Goal: Transaction & Acquisition: Purchase product/service

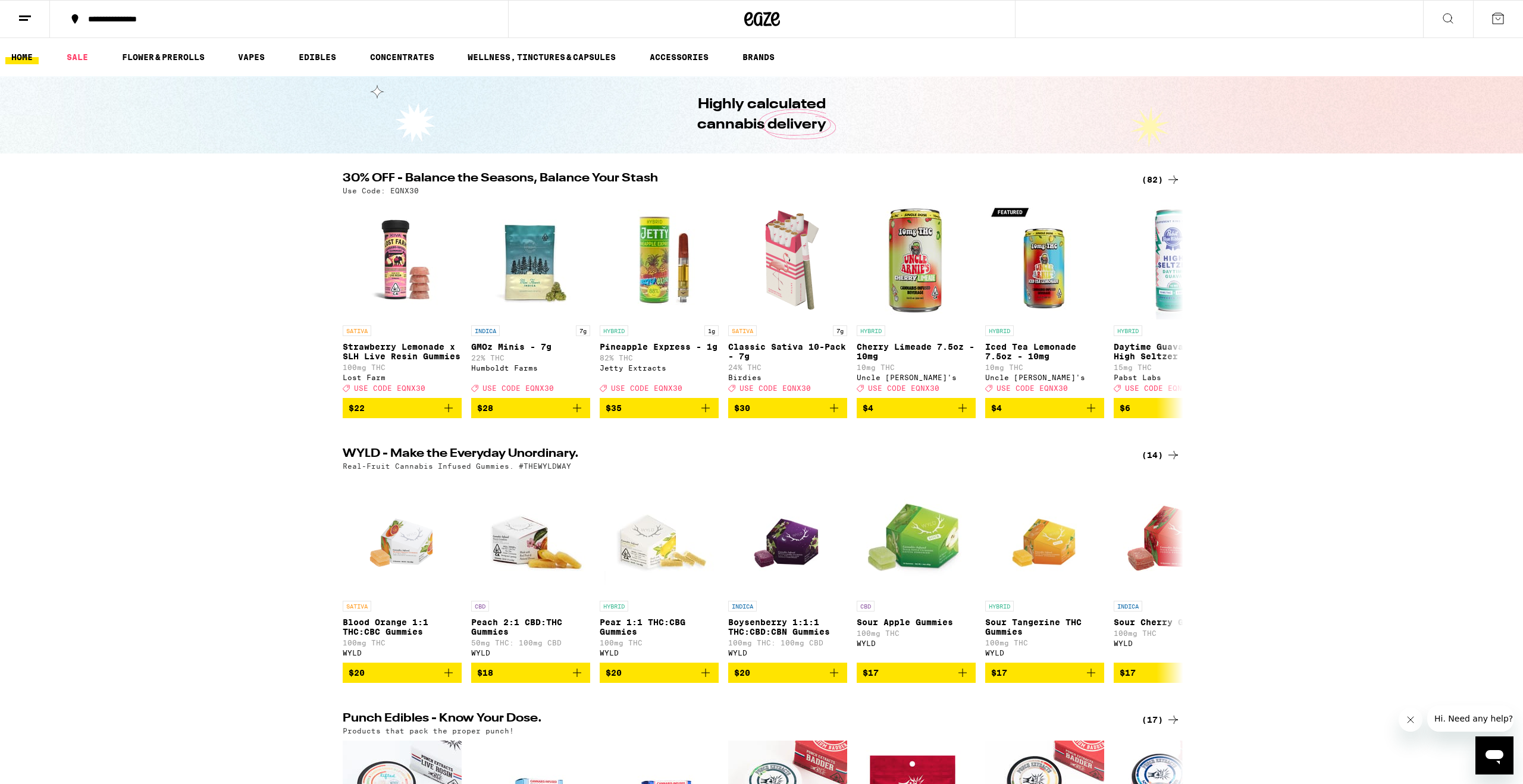
click at [1151, 181] on div "(82)" at bounding box center [1161, 179] width 39 height 15
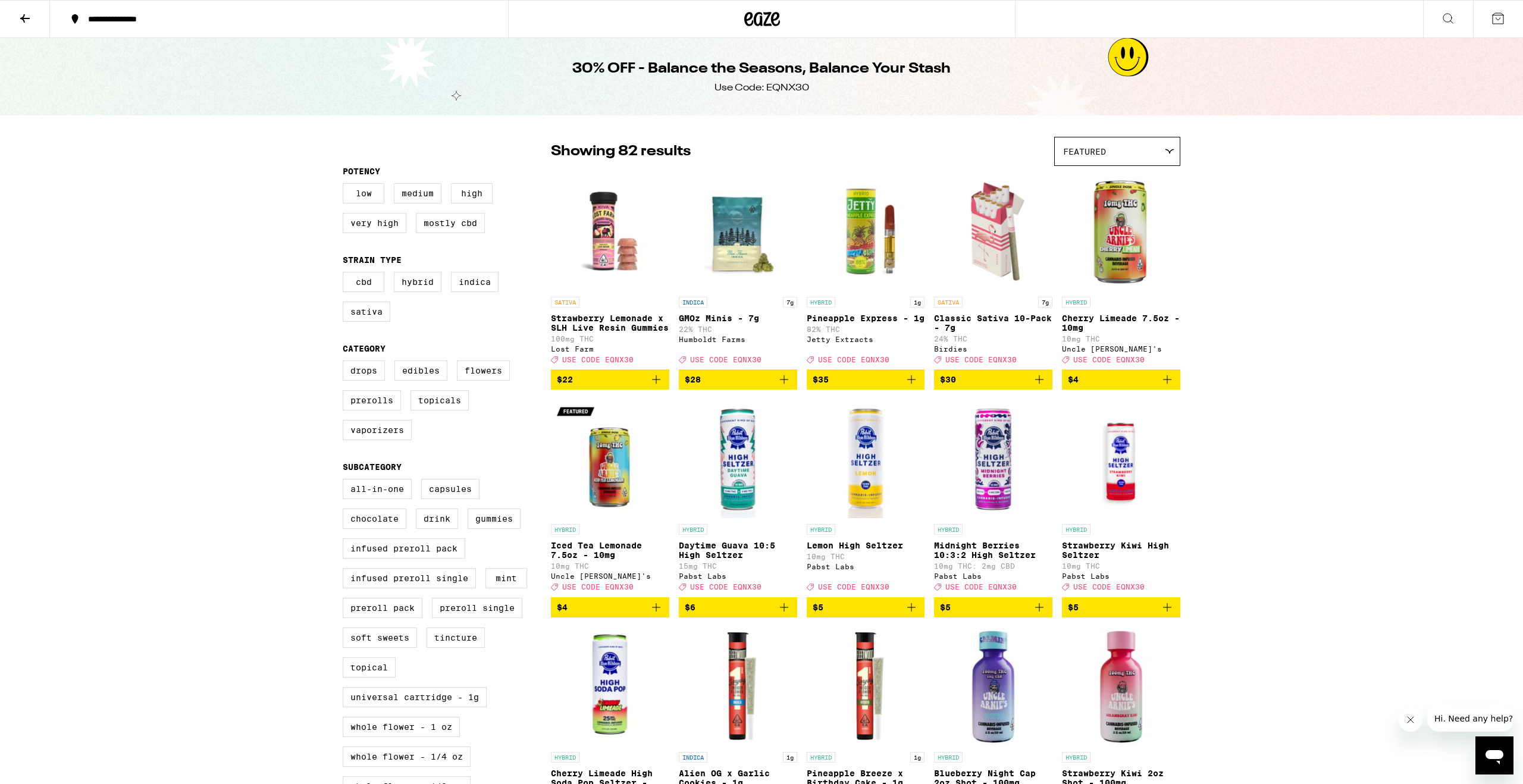
click at [31, 19] on icon at bounding box center [24, 18] width 15 height 15
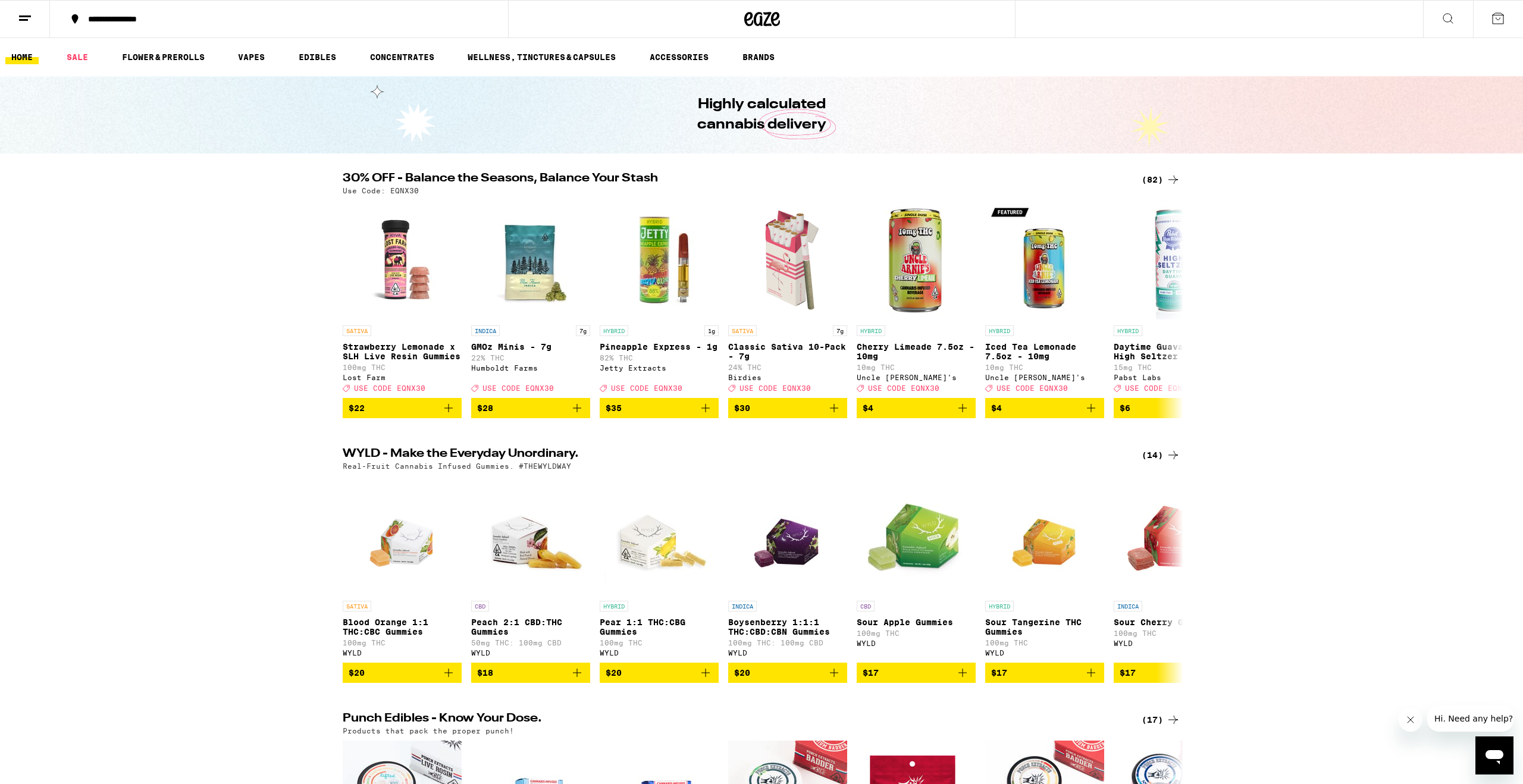
click at [20, 20] on icon at bounding box center [24, 18] width 15 height 15
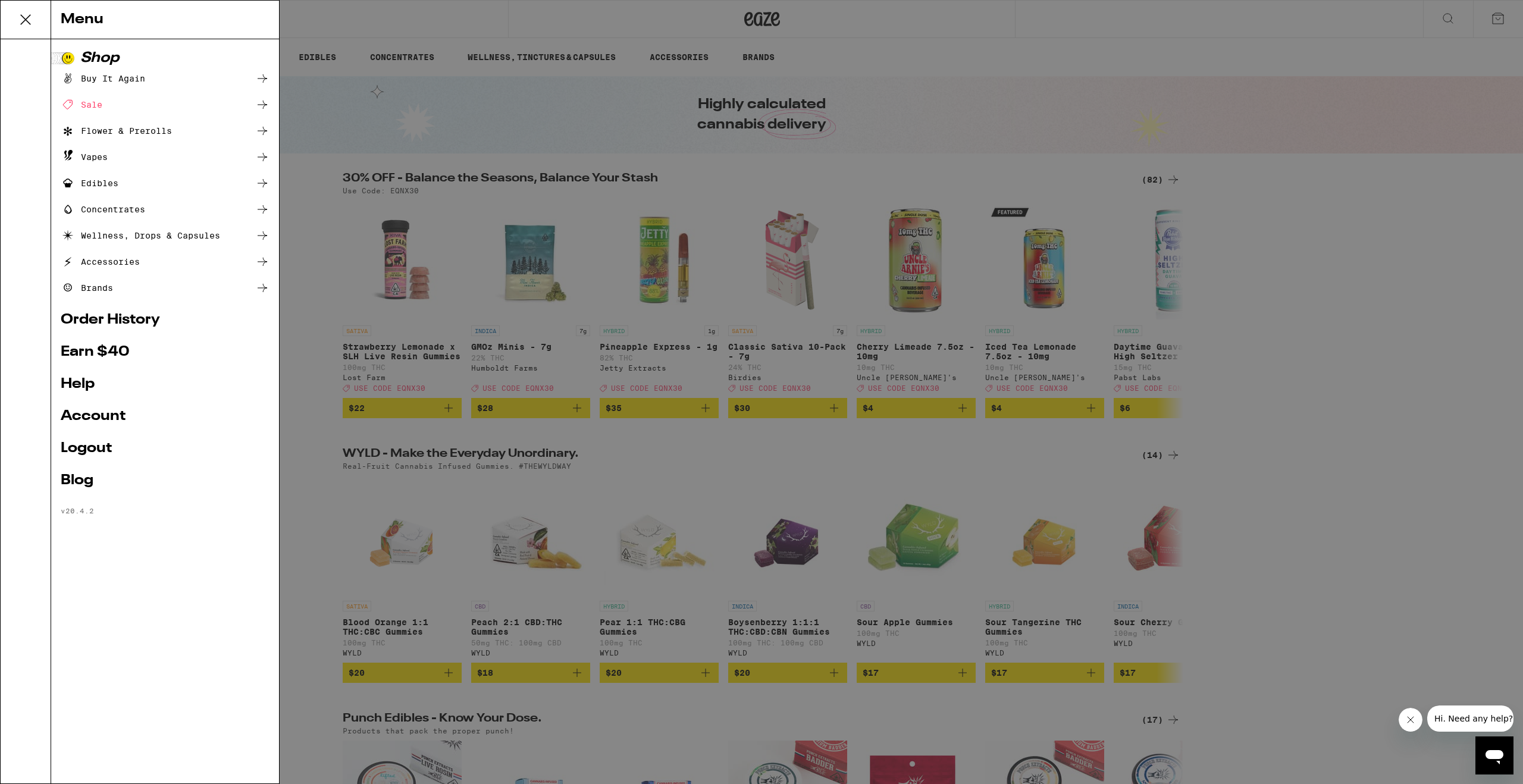
click at [127, 415] on link "Account" at bounding box center [164, 416] width 209 height 15
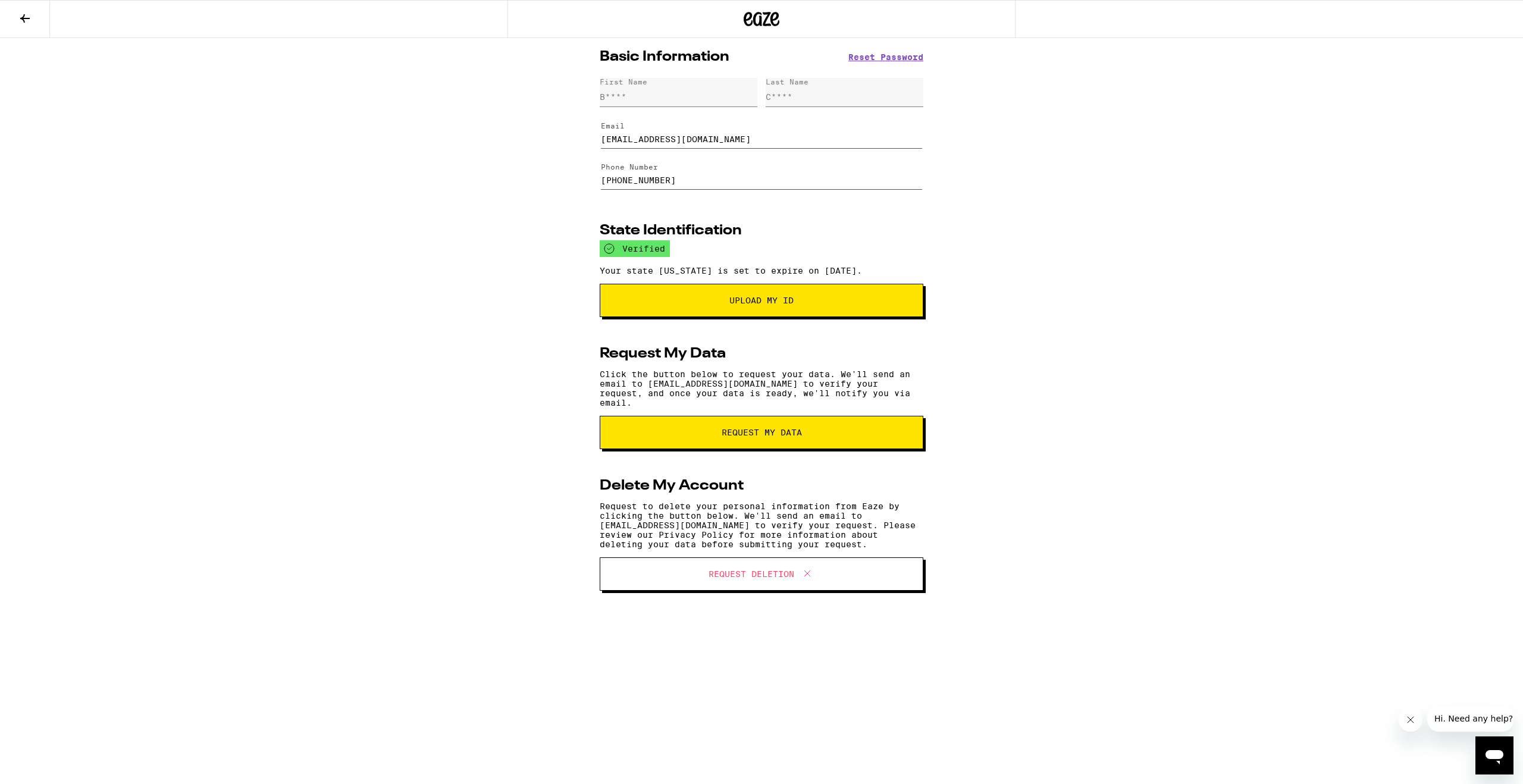
click at [33, 25] on button at bounding box center [24, 19] width 50 height 38
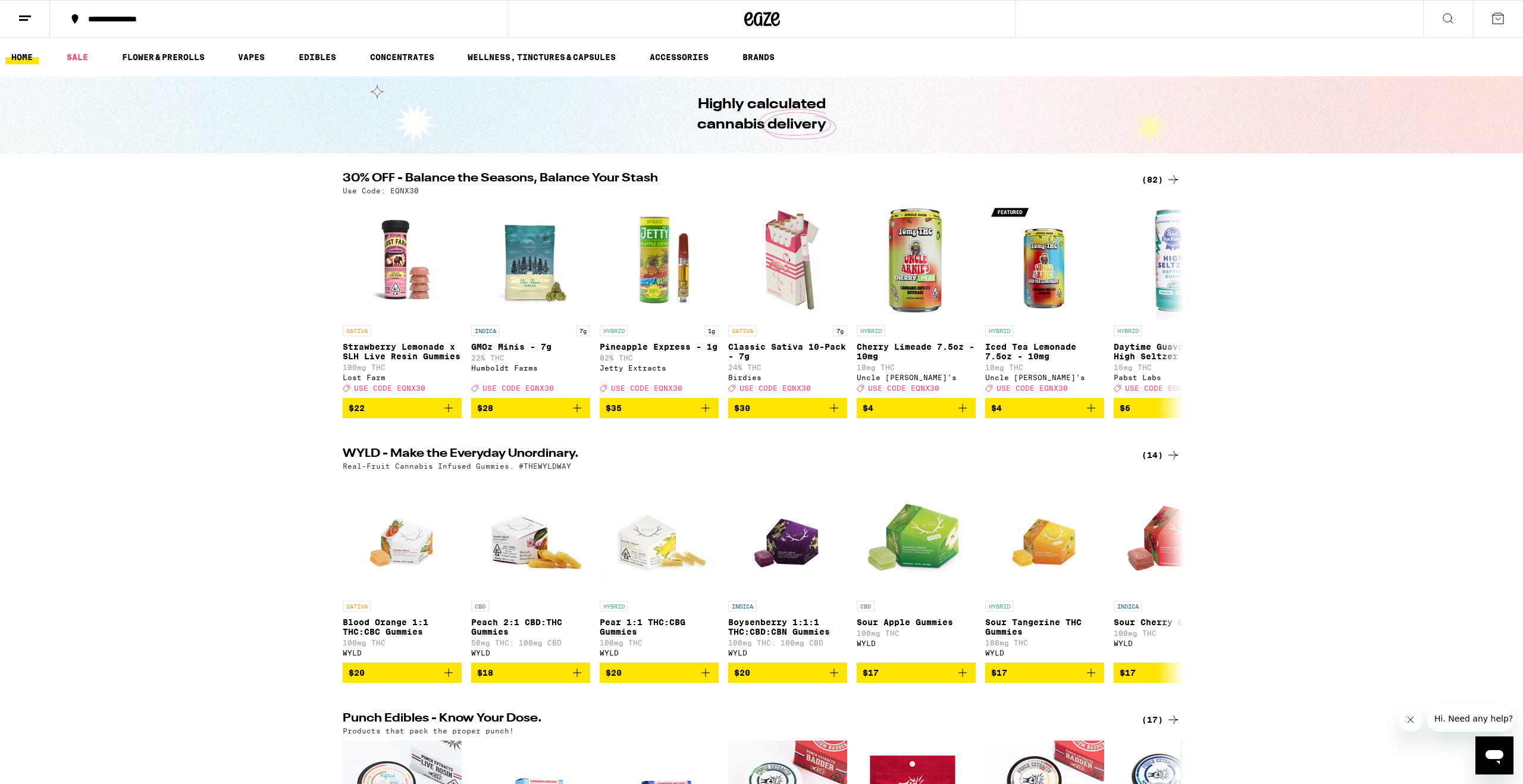
click at [1143, 179] on div "(82)" at bounding box center [1161, 179] width 39 height 15
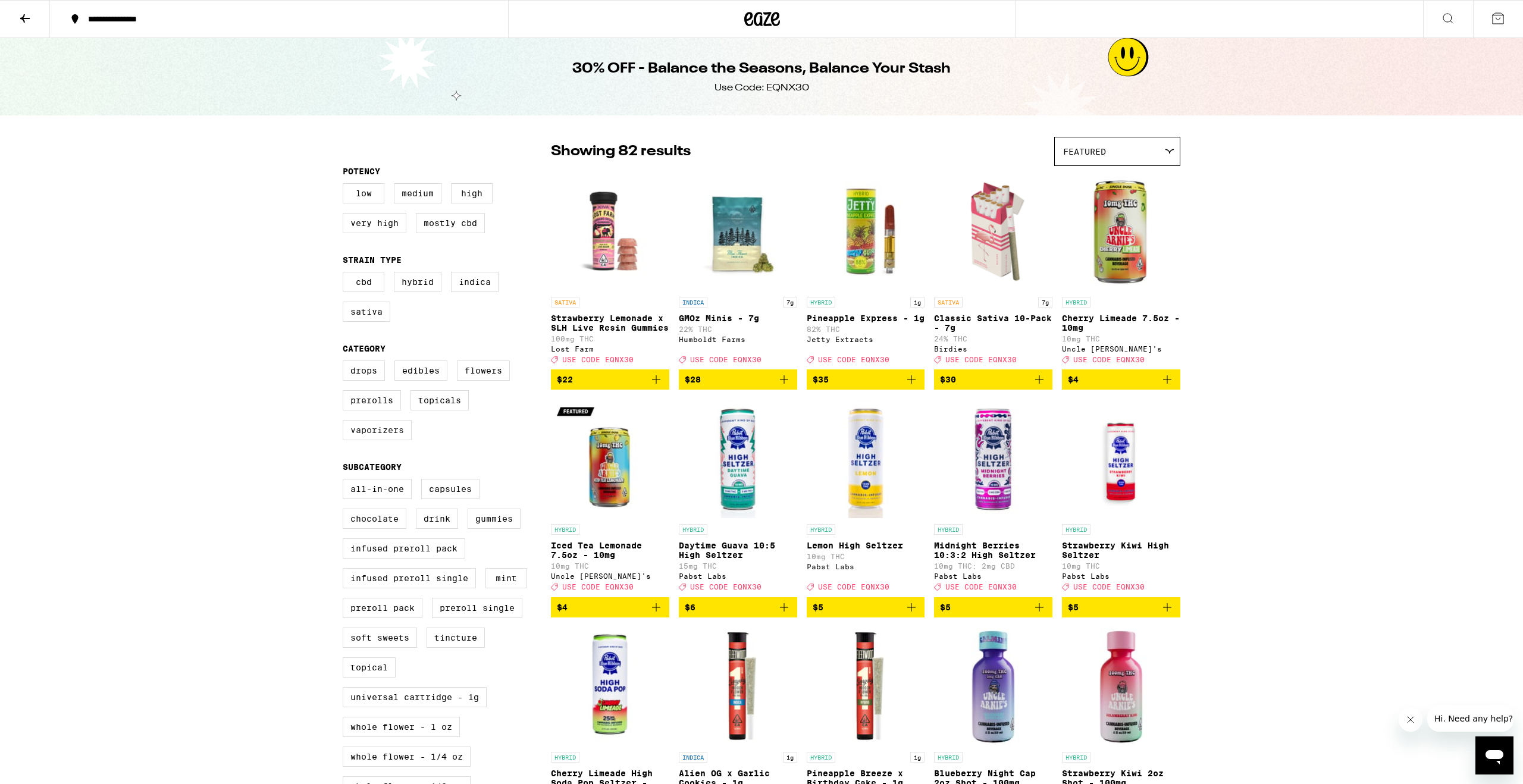
click at [398, 436] on label "Vaporizers" at bounding box center [377, 430] width 69 height 20
click at [345, 363] on input "Vaporizers" at bounding box center [345, 362] width 1 height 1
checkbox input "true"
